Goal: Information Seeking & Learning: Learn about a topic

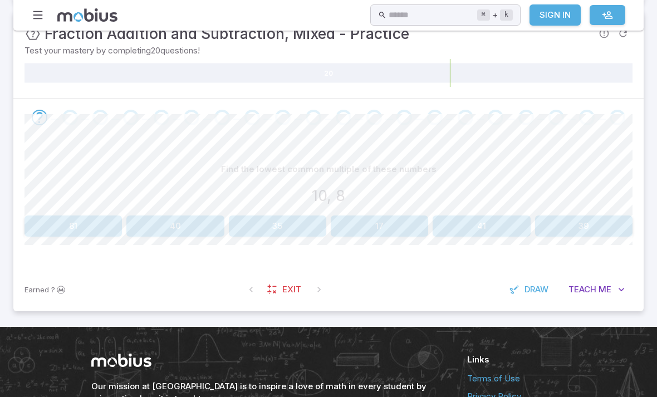
scroll to position [205, 0]
click at [176, 228] on button "40" at bounding box center [174, 225] width 97 height 21
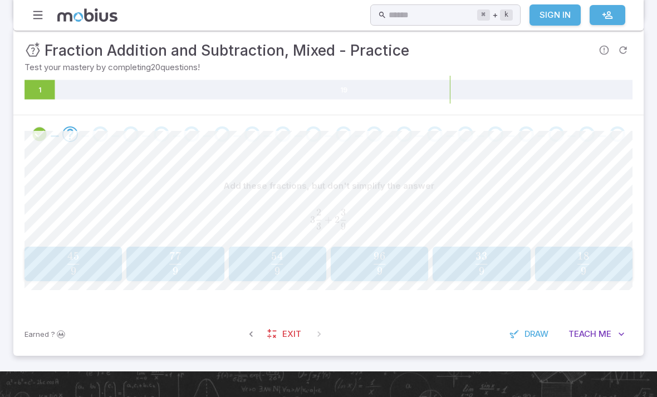
scroll to position [180, 0]
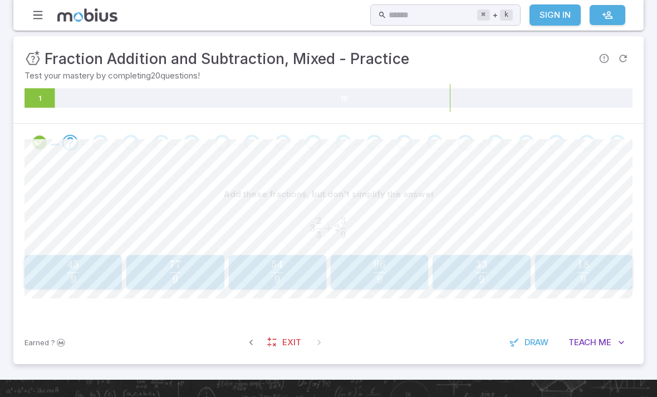
click at [276, 269] on span "54" at bounding box center [278, 264] width 12 height 13
click at [284, 275] on span "button" at bounding box center [277, 279] width 18 height 8
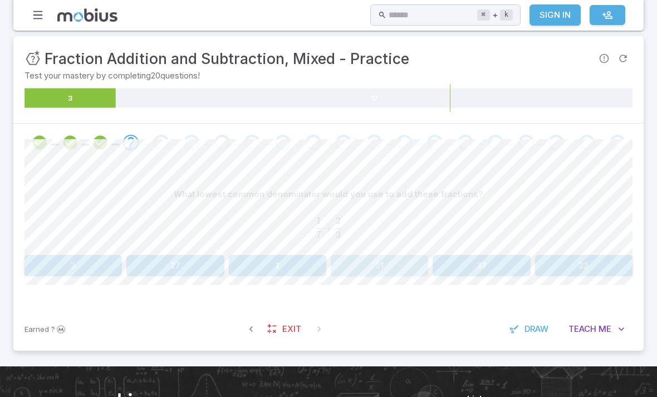
click at [400, 263] on button "21" at bounding box center [379, 265] width 97 height 21
click at [374, 269] on button "6" at bounding box center [379, 265] width 97 height 21
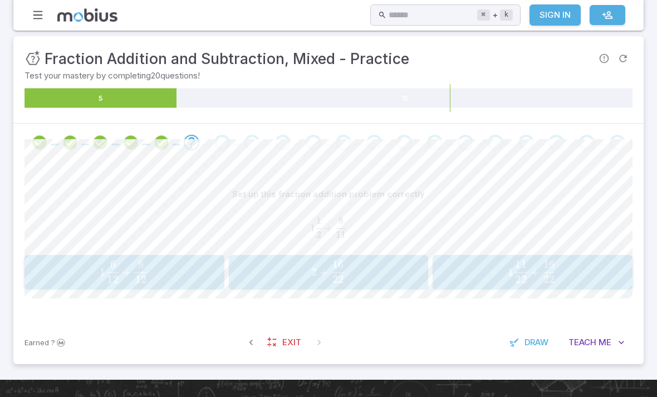
click at [199, 135] on span at bounding box center [192, 143] width 16 height 16
click at [540, 285] on button "1 11 22 + 16 22 1\frac{11}{22} + \frac{16}{22} 1 22 11 ​ + 22 16 ​" at bounding box center [532, 272] width 200 height 34
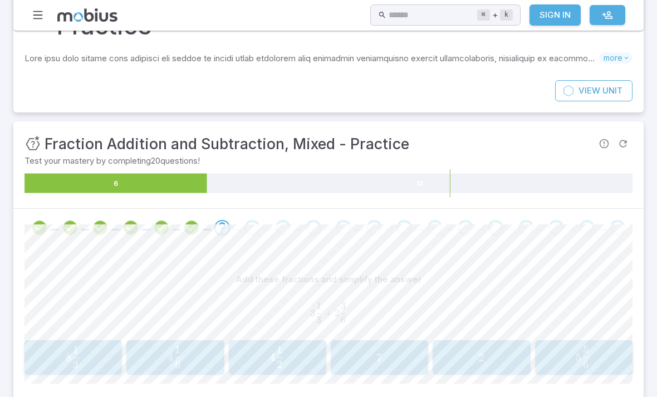
scroll to position [0, 0]
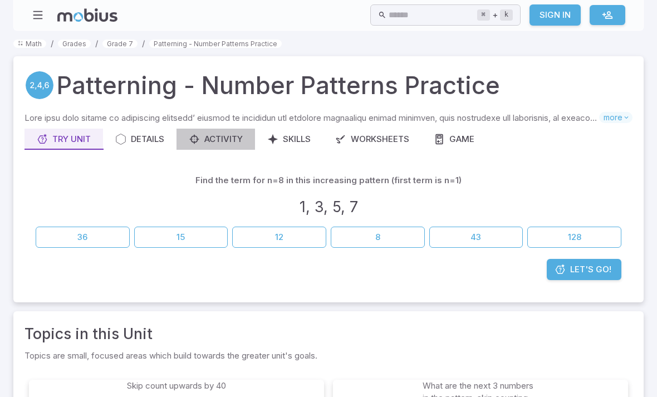
click at [230, 131] on link "Activity" at bounding box center [215, 139] width 78 height 21
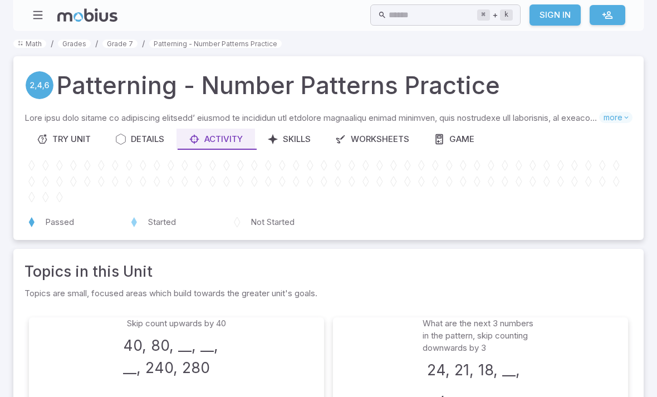
click at [223, 137] on div "Activity" at bounding box center [216, 139] width 54 height 12
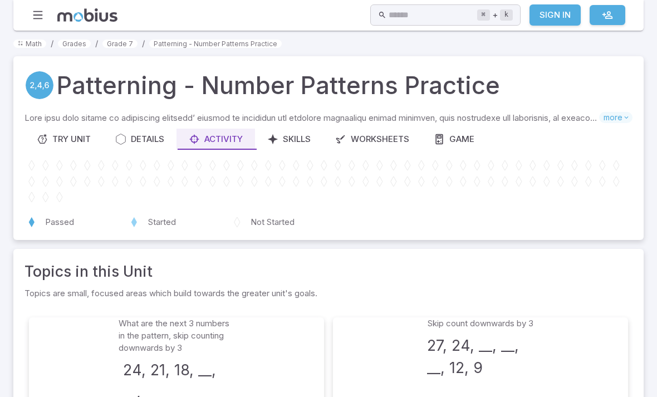
scroll to position [41, 0]
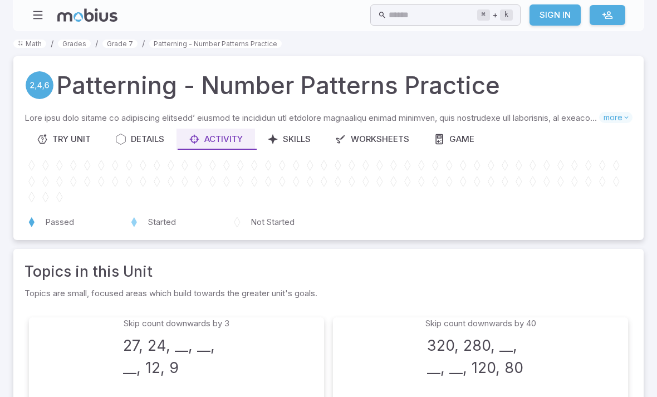
click at [149, 142] on div "Details" at bounding box center [139, 139] width 49 height 12
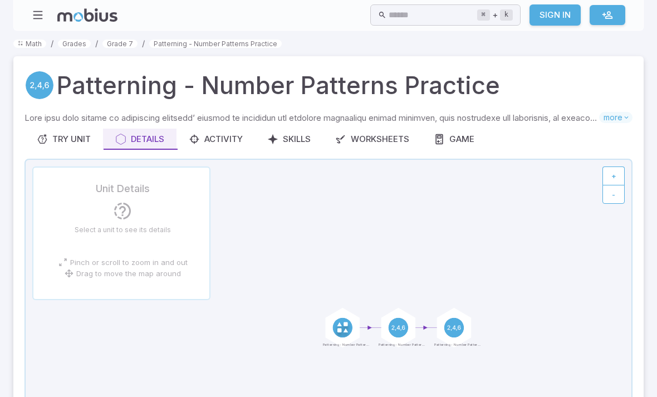
click at [227, 136] on div "Activity" at bounding box center [216, 139] width 54 height 12
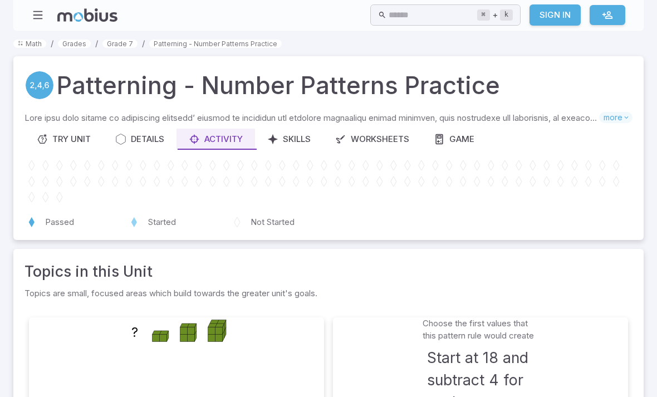
click at [307, 147] on link "Skills" at bounding box center [289, 139] width 68 height 21
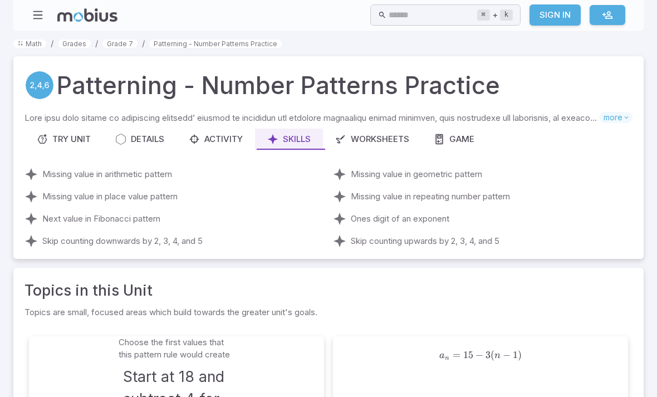
click at [338, 88] on h1 "Patterning - Number Patterns Practice" at bounding box center [278, 85] width 443 height 36
click at [41, 91] on circle at bounding box center [40, 85] width 28 height 28
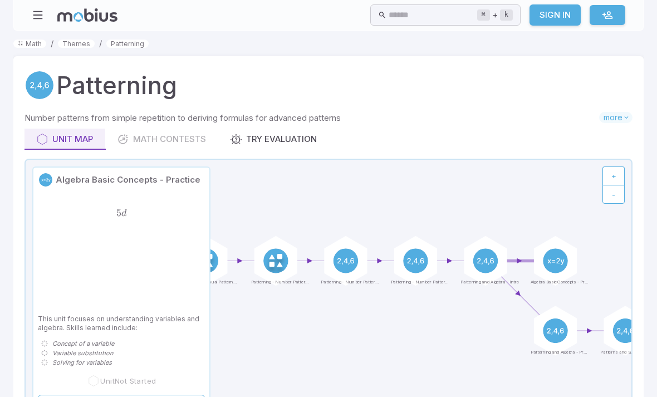
click at [44, 264] on div "5 d 5d 5 d" at bounding box center [121, 252] width 167 height 116
click at [121, 322] on p "This unit focuses on understanding variables and algebra. Skills learned includ…" at bounding box center [121, 323] width 167 height 18
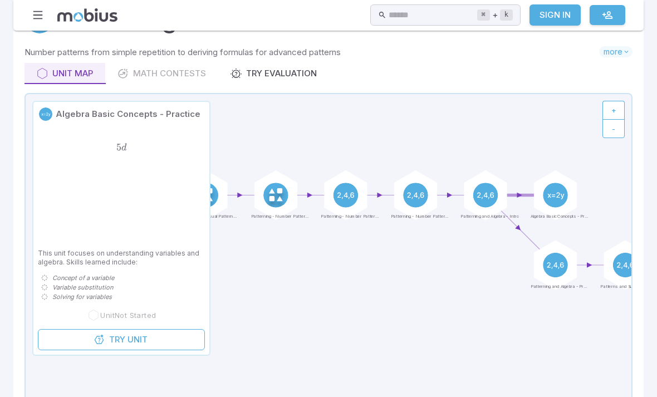
scroll to position [66, 0]
click at [134, 341] on span "Unit" at bounding box center [137, 339] width 20 height 12
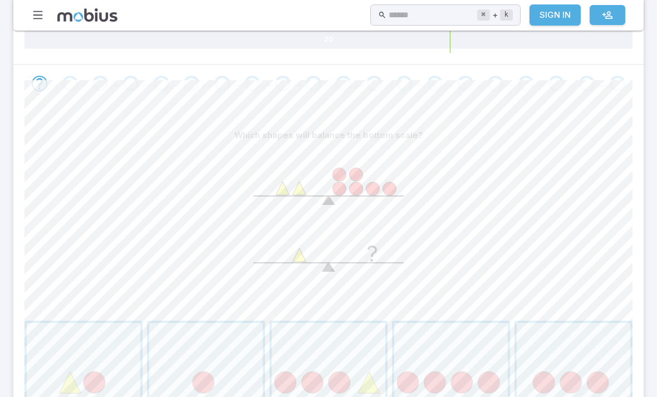
scroll to position [206, 0]
click at [574, 381] on span "button" at bounding box center [573, 378] width 114 height 114
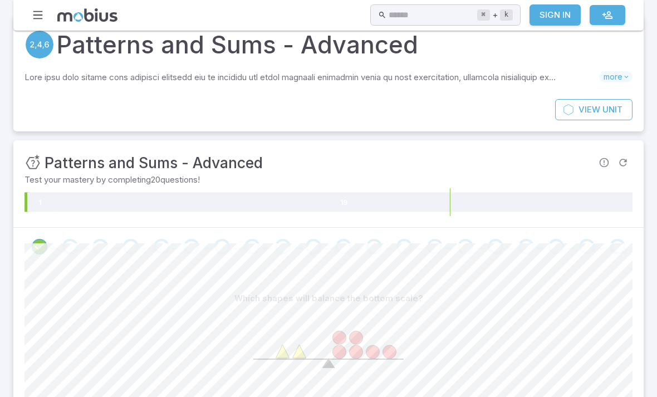
scroll to position [24, 0]
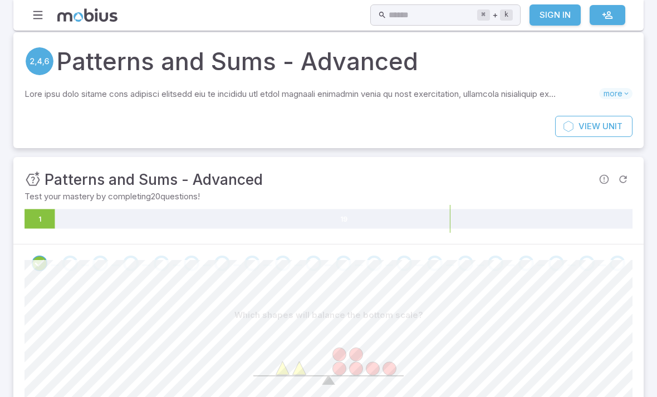
click at [75, 269] on span at bounding box center [70, 263] width 16 height 16
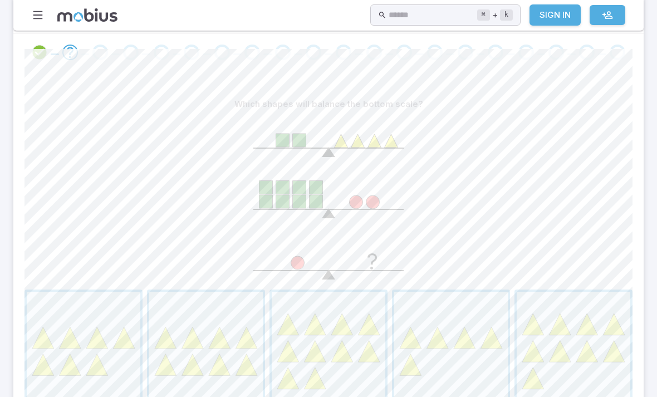
scroll to position [234, 0]
click at [208, 366] on span "button" at bounding box center [206, 349] width 114 height 114
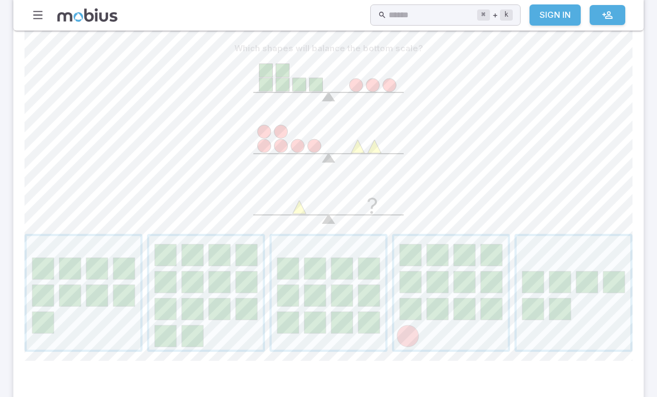
scroll to position [294, 0]
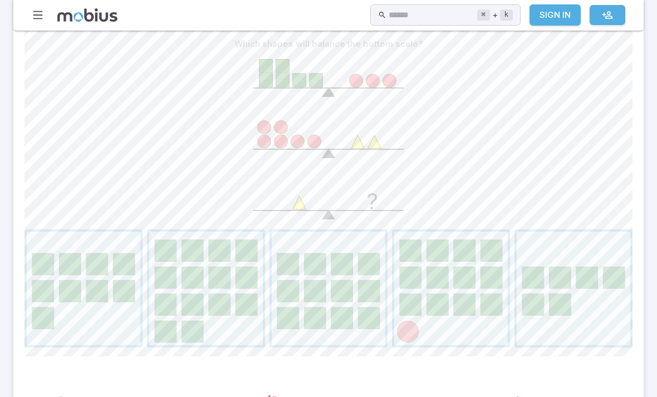
click at [583, 275] on span "button" at bounding box center [573, 289] width 114 height 114
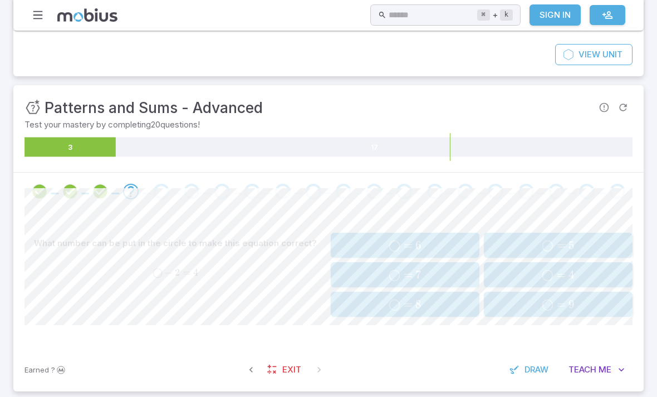
scroll to position [95, 0]
click at [386, 243] on span "◯ = 6" at bounding box center [404, 246] width 141 height 14
click at [552, 307] on span "◯ =" at bounding box center [551, 305] width 27 height 14
